Goal: Task Accomplishment & Management: Complete application form

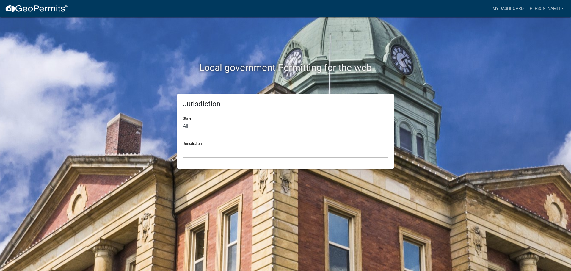
click at [277, 148] on select "[GEOGRAPHIC_DATA], [US_STATE] [GEOGRAPHIC_DATA], [US_STATE][PERSON_NAME][GEOGRA…" at bounding box center [285, 151] width 205 height 12
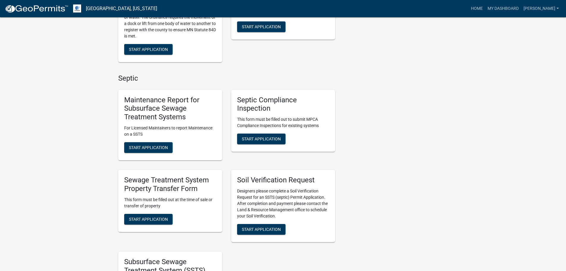
scroll to position [208, 0]
click at [145, 215] on button "Start Application" at bounding box center [148, 218] width 48 height 11
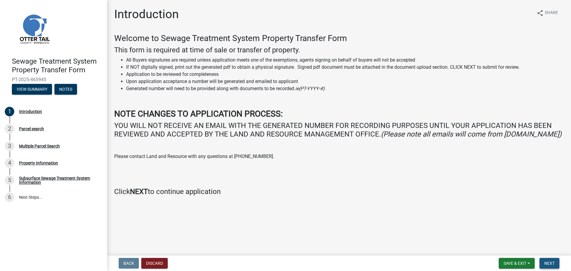
click at [545, 259] on button "Next" at bounding box center [549, 263] width 20 height 11
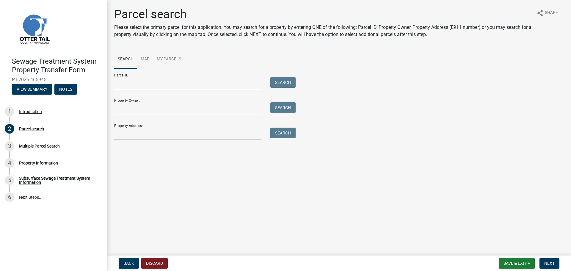
click at [199, 87] on input "Parcel ID:" at bounding box center [187, 83] width 147 height 12
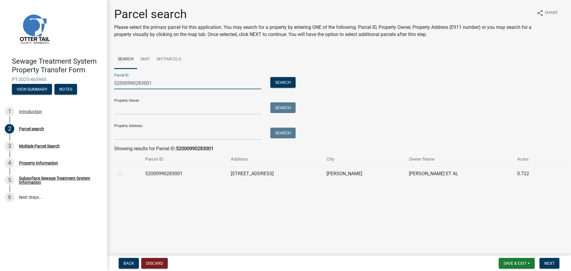
type input "52000990283001"
click at [125, 170] on label at bounding box center [125, 170] width 0 height 0
click at [125, 174] on input "radio" at bounding box center [127, 172] width 4 height 4
radio input "true"
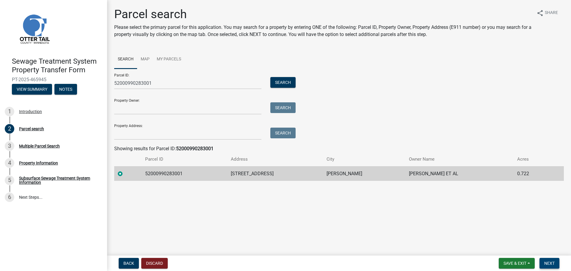
click at [554, 261] on span "Next" at bounding box center [549, 263] width 10 height 5
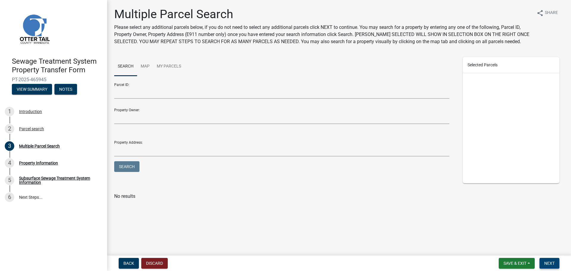
click at [551, 265] on span "Next" at bounding box center [549, 263] width 10 height 5
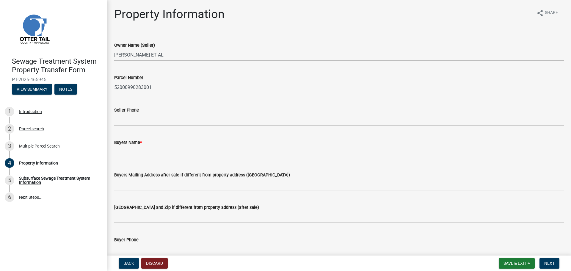
click at [156, 157] on input "Buyers Name *" at bounding box center [338, 152] width 449 height 12
paste input "[PERSON_NAME] Revocable Living Trust"
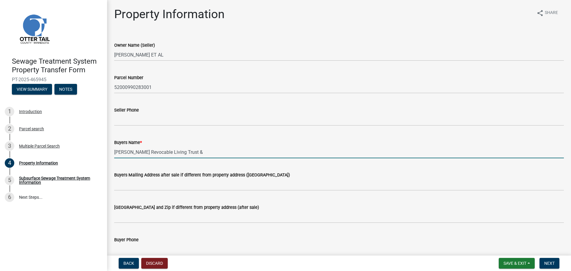
click at [242, 152] on input "[PERSON_NAME] Revocable Living Trust &" at bounding box center [338, 152] width 449 height 12
paste input "[PERSON_NAME] Revocable Living Trust"
click at [312, 153] on input "[PERSON_NAME] Revocable Living Trust & [PERSON_NAME] Revocable Living Trust &" at bounding box center [338, 152] width 449 height 12
paste input "The [PERSON_NAME] Family Living Trust"
type input "[PERSON_NAME] Revocable Living Trust & [PERSON_NAME] Revocable Living Trust & T…"
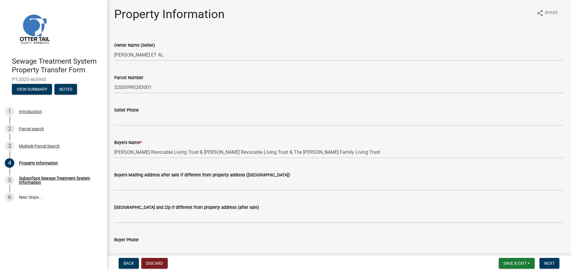
scroll to position [59, 0]
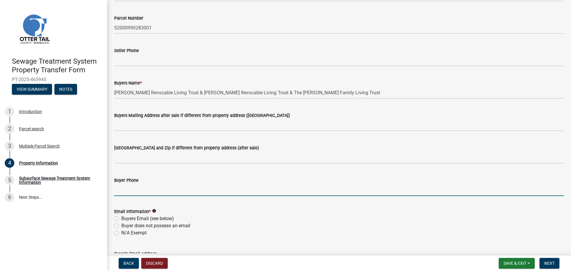
click at [144, 187] on input "Buyer Phone" at bounding box center [338, 190] width 449 height 12
type input "2184570646"
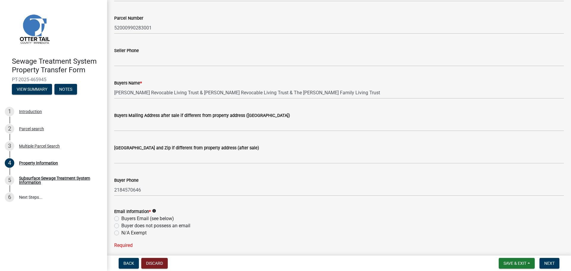
click at [148, 217] on label "Buyers Email (see below)" at bounding box center [147, 218] width 53 height 7
click at [125, 217] on input "Buyers Email (see below)" at bounding box center [123, 217] width 4 height 4
radio input "true"
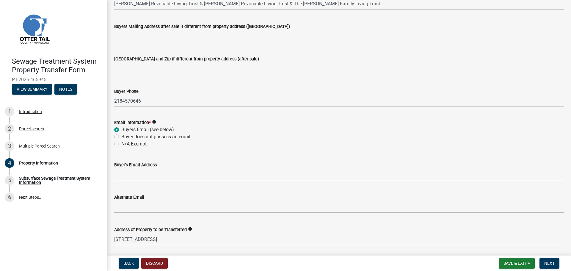
scroll to position [149, 0]
click at [172, 135] on label "Buyer does not possess an email" at bounding box center [155, 136] width 69 height 7
click at [125, 135] on input "Buyer does not possess an email" at bounding box center [123, 135] width 4 height 4
radio input "true"
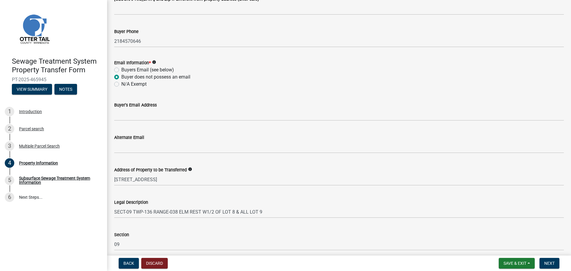
scroll to position [266, 0]
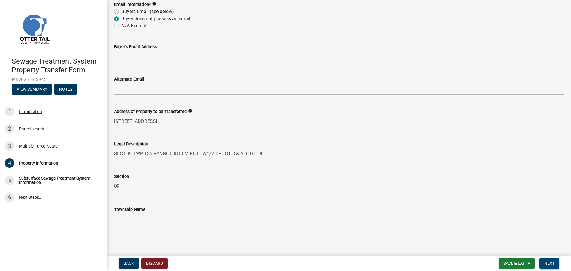
click at [549, 261] on span "Next" at bounding box center [549, 263] width 10 height 5
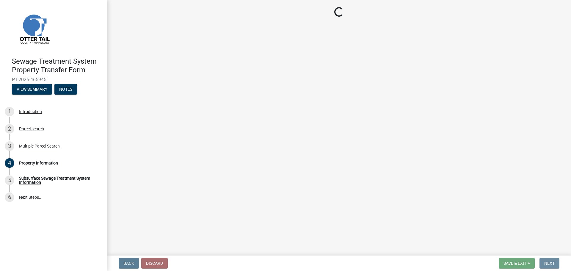
scroll to position [0, 0]
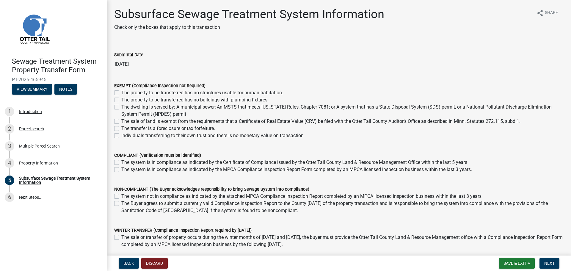
click at [153, 203] on label "The Buyer agrees to submit a currently valid Compliance Inspection Report to th…" at bounding box center [342, 207] width 442 height 14
click at [125, 203] on input "The Buyer agrees to submit a currently valid Compliance Inspection Report to th…" at bounding box center [123, 202] width 4 height 4
checkbox input "true"
checkbox input "false"
checkbox input "true"
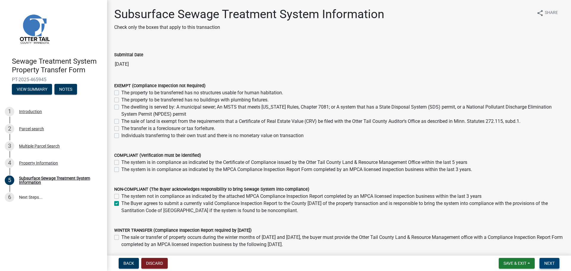
click at [556, 263] on button "Next" at bounding box center [549, 263] width 20 height 11
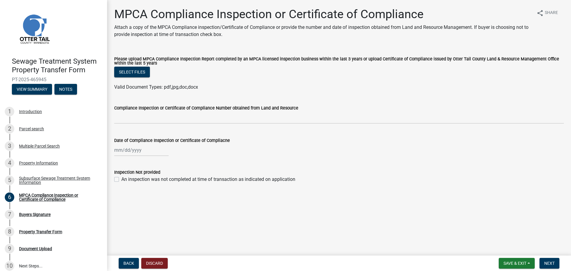
click at [144, 178] on label "An inspection was not completed at time of transaction as indicated on applicat…" at bounding box center [208, 179] width 174 height 7
click at [125, 178] on input "An inspection was not completed at time of transaction as indicated on applicat…" at bounding box center [123, 178] width 4 height 4
checkbox input "true"
click at [551, 263] on span "Next" at bounding box center [549, 263] width 10 height 5
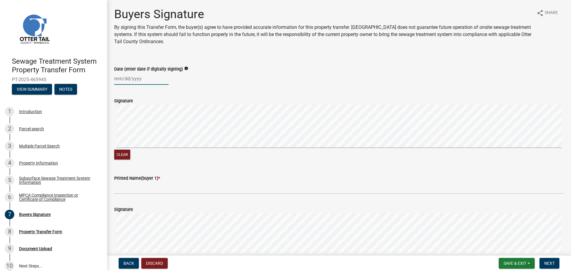
click at [136, 84] on div at bounding box center [141, 79] width 54 height 12
select select "8"
select select "2025"
click at [293, 92] on form "Signature Clear" at bounding box center [338, 125] width 449 height 71
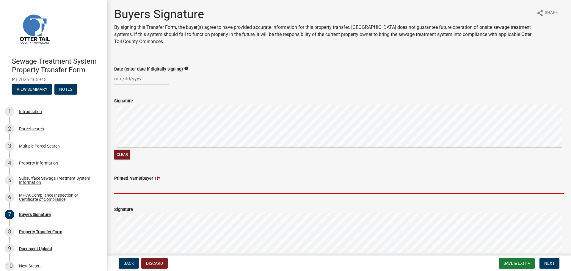
click at [295, 184] on input "Printed Name(buyer 1) *" at bounding box center [338, 188] width 449 height 12
paste input "[PERSON_NAME] Revocable Living Trust"
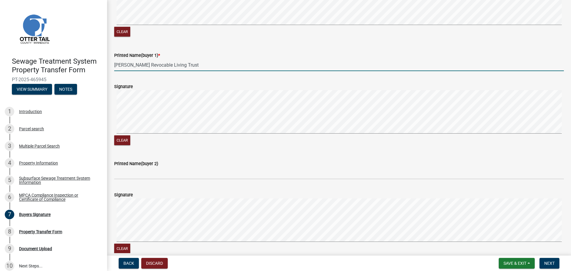
scroll to position [149, 0]
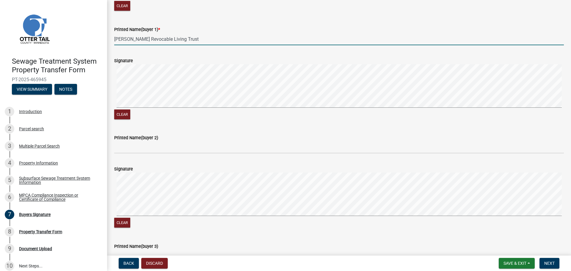
type input "[PERSON_NAME] Revocable Living Trust"
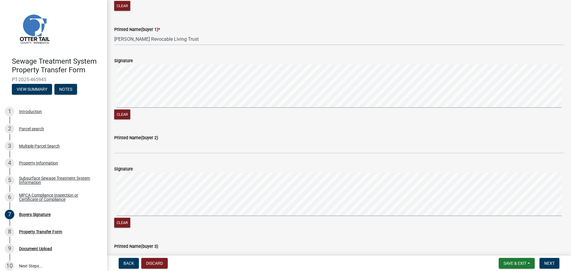
click at [342, 136] on div "Printed Name(buyer 2)" at bounding box center [338, 137] width 449 height 7
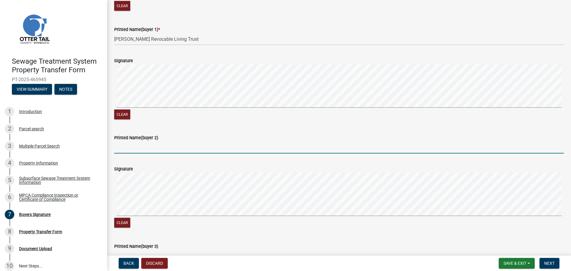
click at [338, 145] on input "Printed Name(buyer 2)" at bounding box center [338, 147] width 449 height 12
paste input "[PERSON_NAME] Revocable Living Trust"
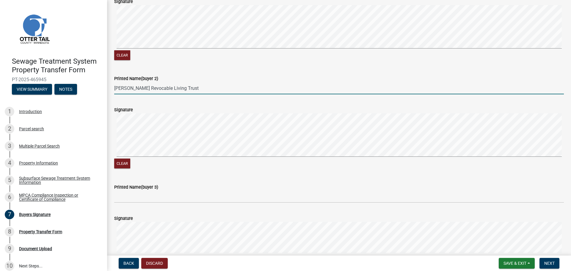
scroll to position [208, 0]
type input "[PERSON_NAME] Revocable Living Trust"
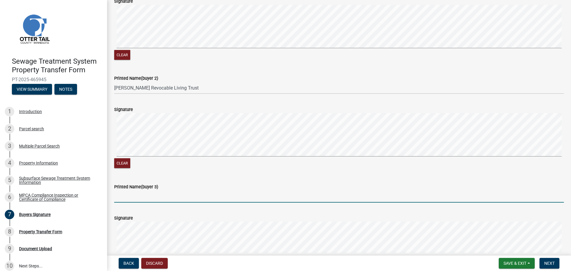
click at [157, 195] on input "Printed Name(buyer 3)" at bounding box center [338, 196] width 449 height 12
paste input "The [PERSON_NAME] Family Living Trust"
type input "The [PERSON_NAME] Family Living Trust"
click at [548, 265] on span "Next" at bounding box center [549, 263] width 10 height 5
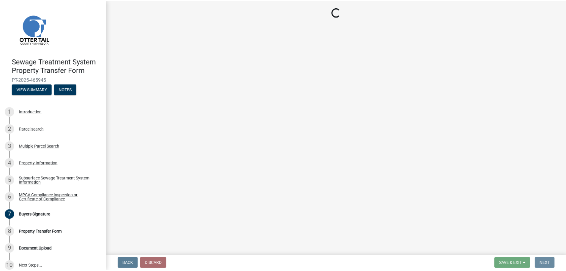
scroll to position [0, 0]
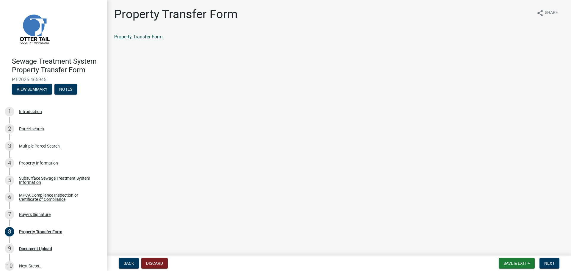
click at [152, 39] on link "Property Transfer Form" at bounding box center [138, 37] width 48 height 6
click at [509, 262] on span "Save & Exit" at bounding box center [514, 263] width 23 height 5
click at [512, 249] on button "Save & Exit" at bounding box center [511, 247] width 48 height 14
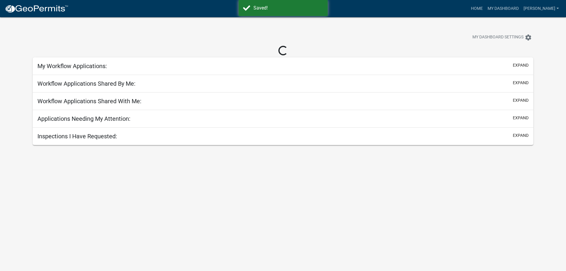
select select "2: 50"
